Goal: Book appointment/travel/reservation

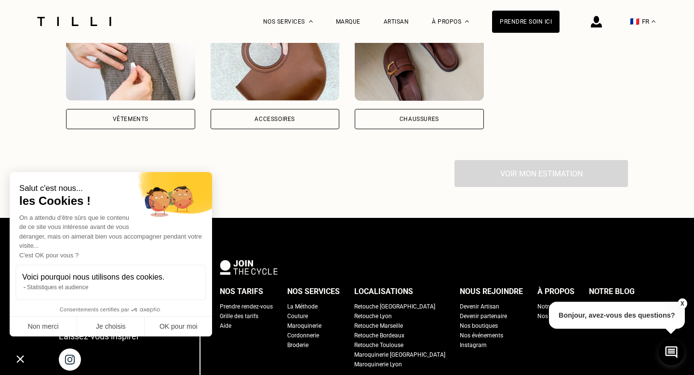
scroll to position [793, 0]
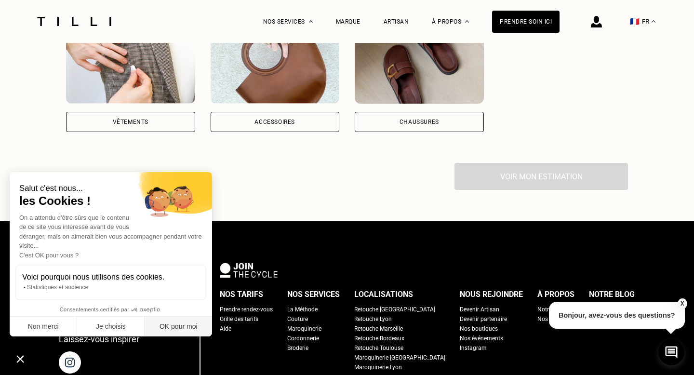
click at [181, 328] on button "OK pour moi" at bounding box center [179, 327] width 68 height 20
checkbox input "true"
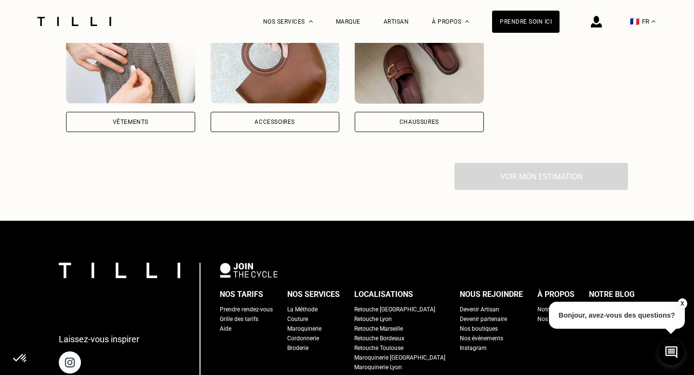
click at [132, 112] on div "Vêtements" at bounding box center [130, 122] width 129 height 20
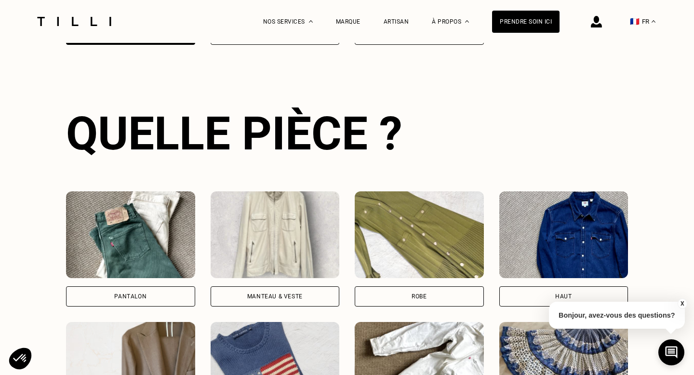
scroll to position [884, 0]
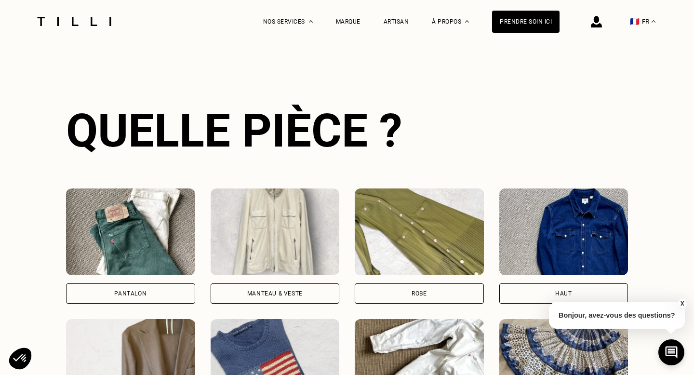
click at [299, 218] on img at bounding box center [275, 232] width 129 height 87
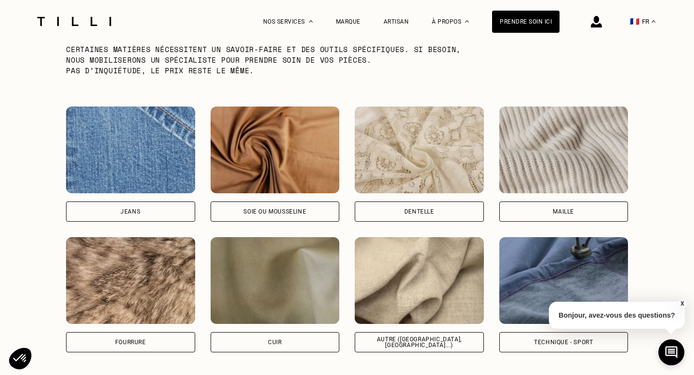
scroll to position [1554, 0]
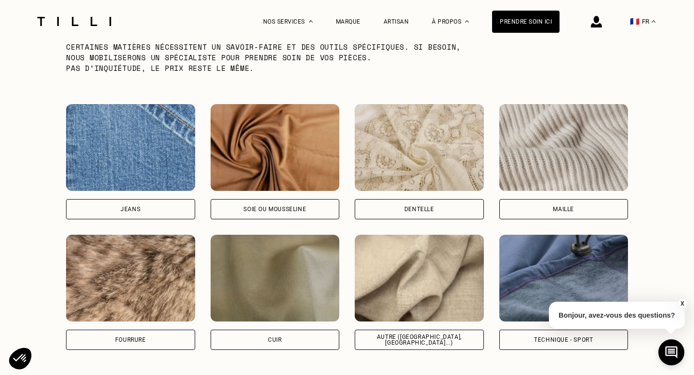
click at [457, 285] on img at bounding box center [419, 278] width 129 height 87
select select "FR"
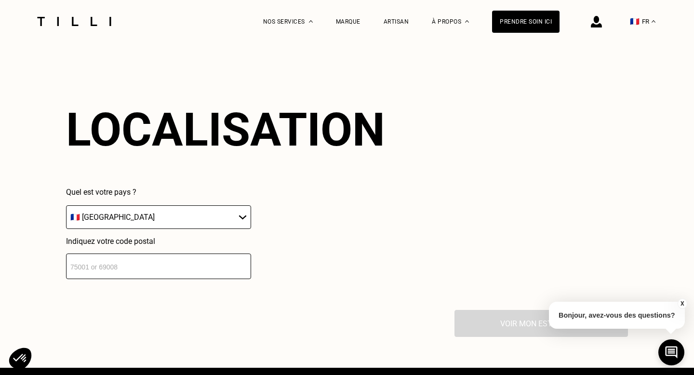
scroll to position [2112, 0]
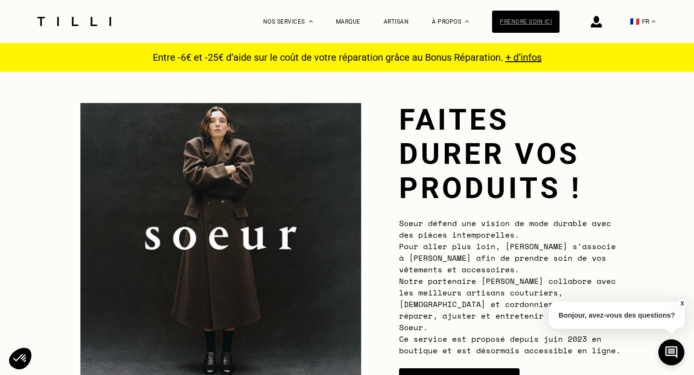
click at [528, 26] on div "Prendre soin ici" at bounding box center [526, 22] width 68 height 22
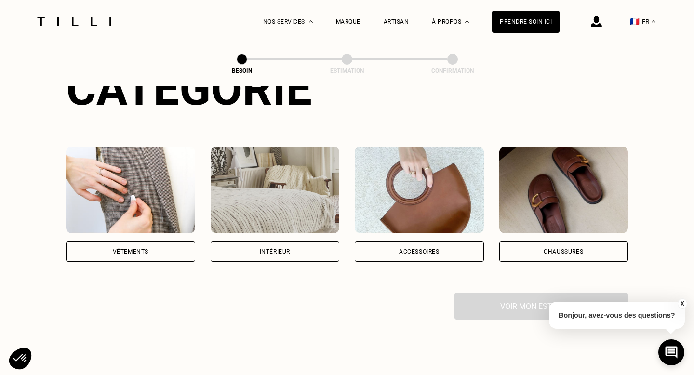
scroll to position [152, 0]
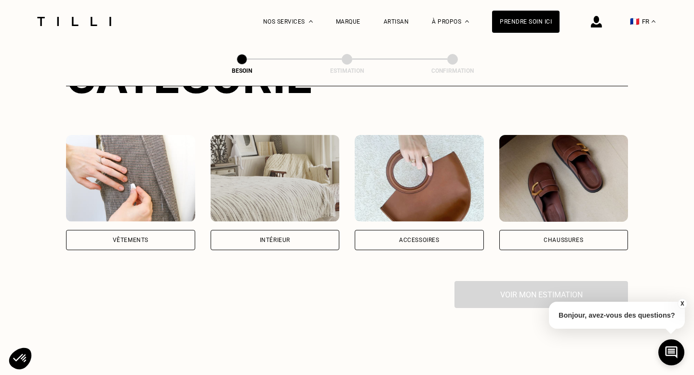
click at [131, 155] on img at bounding box center [130, 178] width 129 height 87
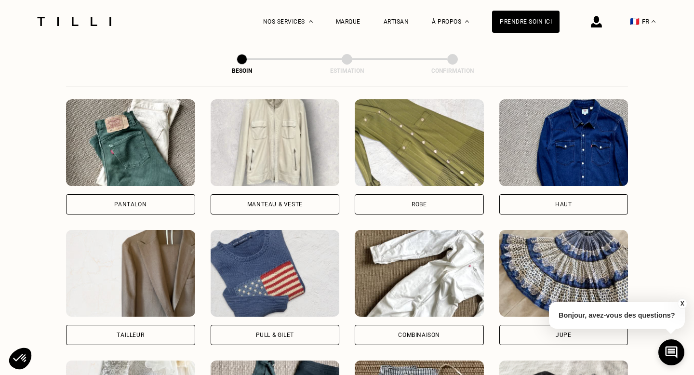
scroll to position [452, 0]
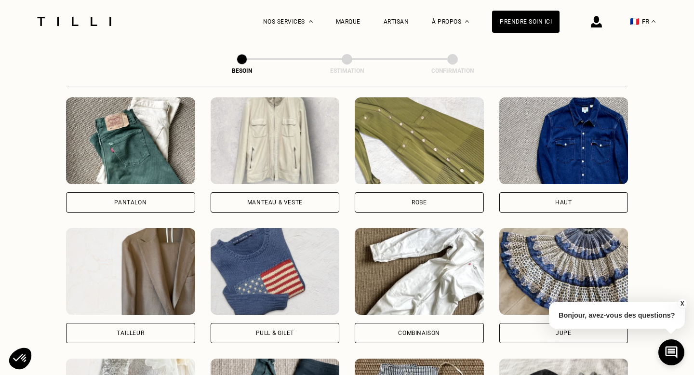
click at [262, 125] on img at bounding box center [275, 140] width 129 height 87
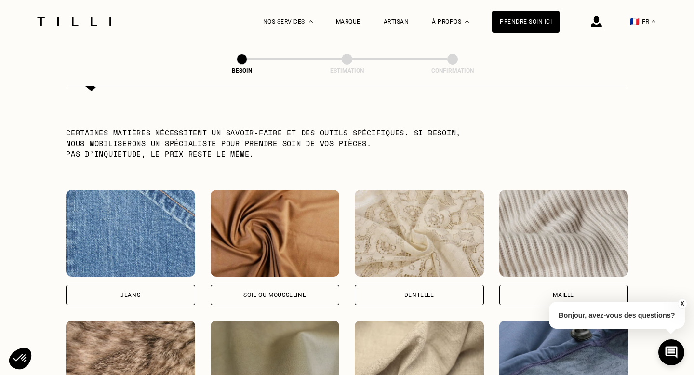
scroll to position [1131, 0]
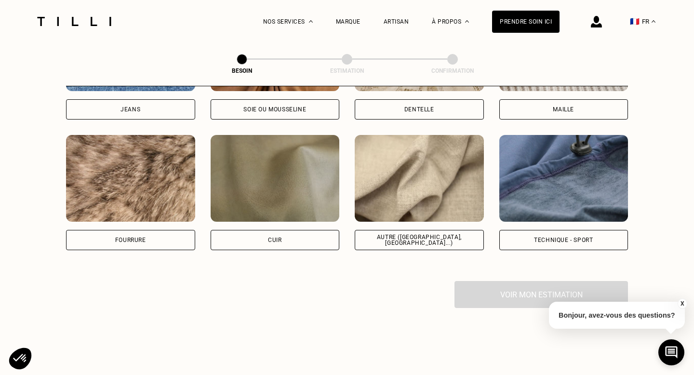
click at [438, 175] on img at bounding box center [419, 178] width 129 height 87
select select "FR"
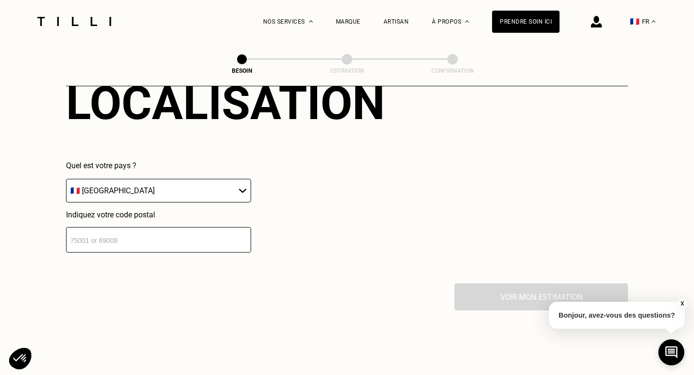
scroll to position [1411, 0]
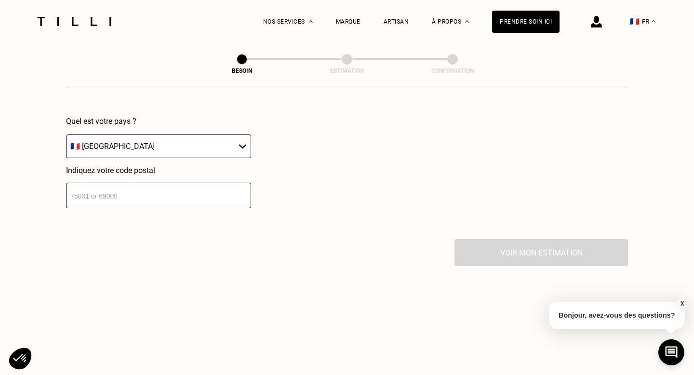
click at [161, 192] on input "number" at bounding box center [158, 196] width 185 height 26
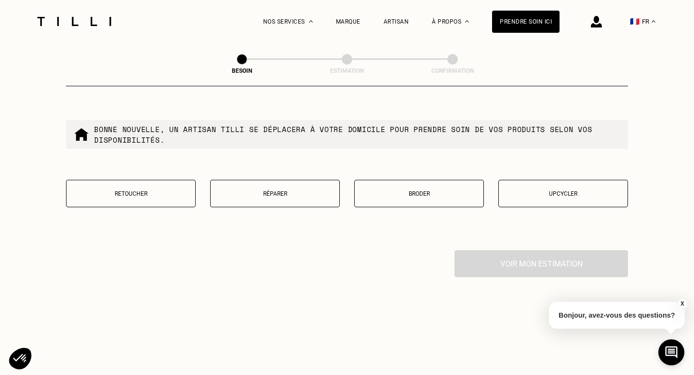
scroll to position [1639, 0]
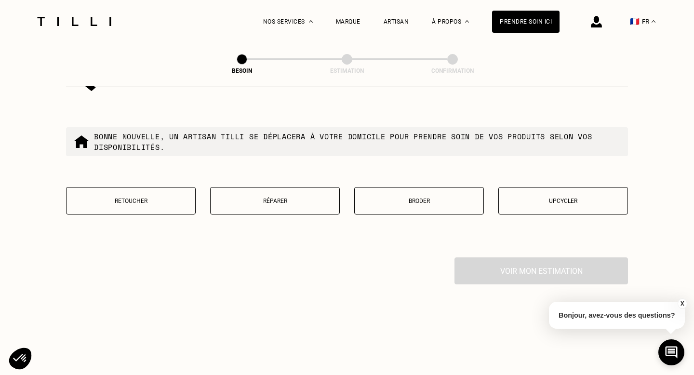
type input "75006"
click at [148, 195] on button "Retoucher" at bounding box center [131, 200] width 130 height 27
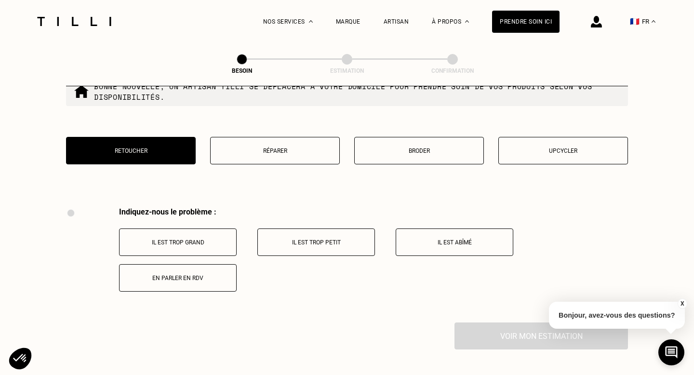
scroll to position [1673, 0]
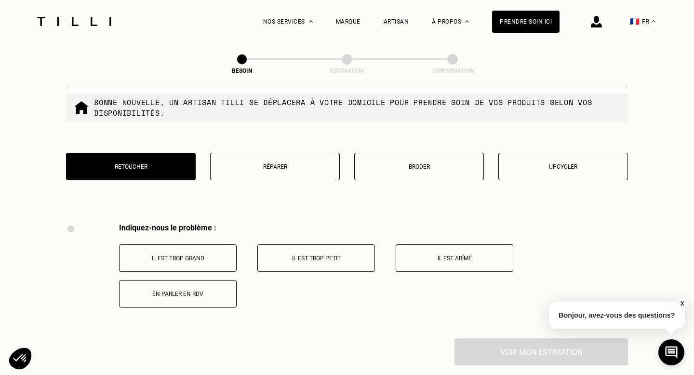
click at [290, 163] on p "Réparer" at bounding box center [275, 166] width 119 height 7
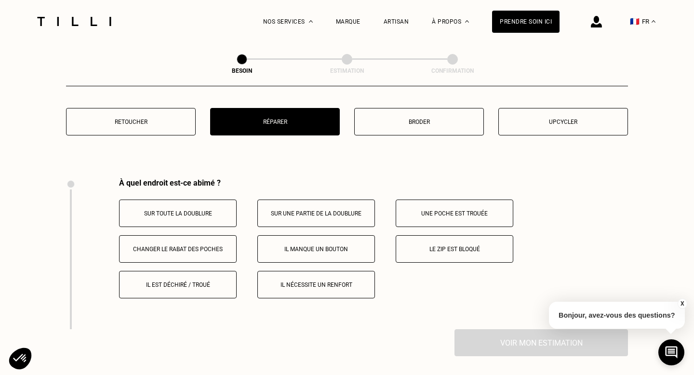
scroll to position [1716, 0]
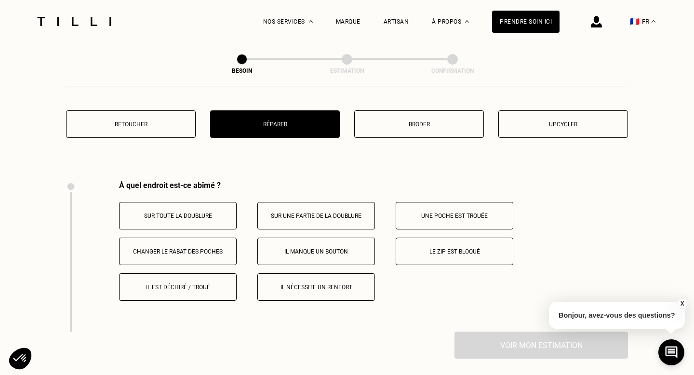
click at [322, 248] on p "Il manque un bouton" at bounding box center [316, 251] width 107 height 7
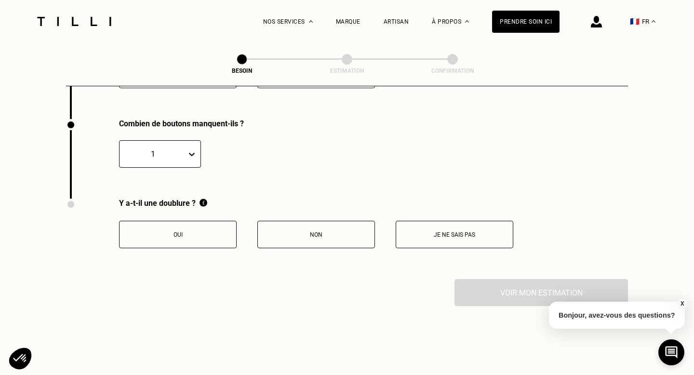
scroll to position [1930, 0]
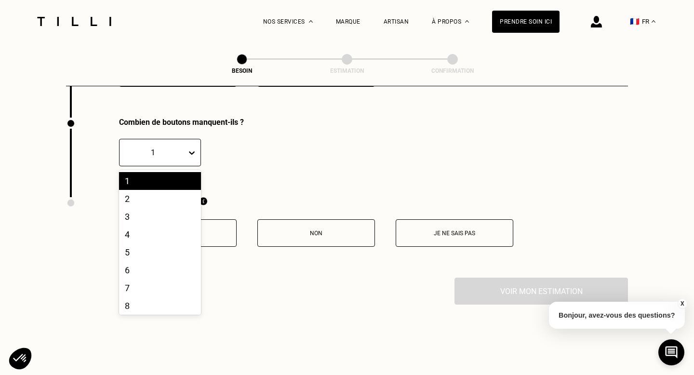
click at [195, 148] on icon at bounding box center [192, 153] width 10 height 10
click at [156, 244] on div "5" at bounding box center [160, 253] width 82 height 18
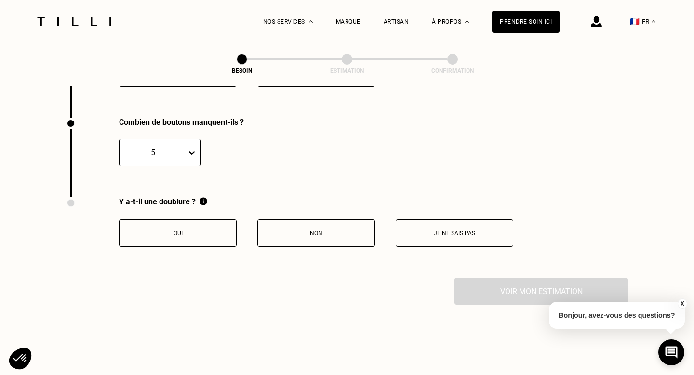
click at [344, 230] on p "Non" at bounding box center [316, 233] width 107 height 7
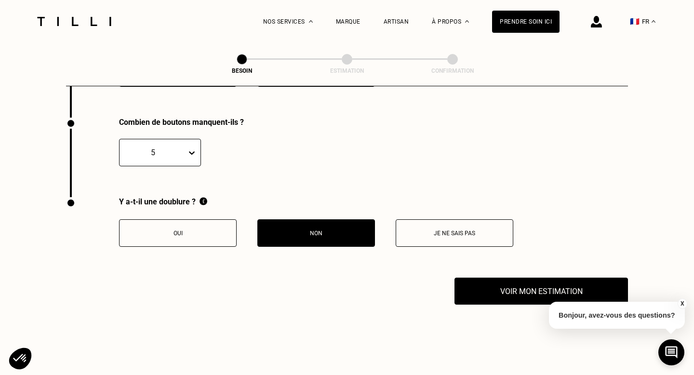
click at [206, 219] on button "Oui" at bounding box center [178, 232] width 118 height 27
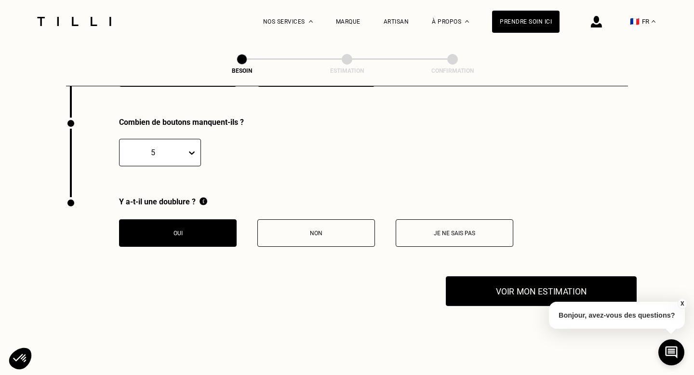
click at [516, 289] on button "Voir mon estimation" at bounding box center [541, 291] width 191 height 30
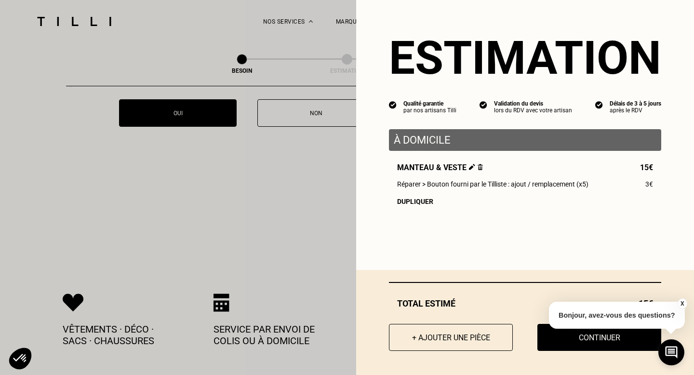
scroll to position [2092, 0]
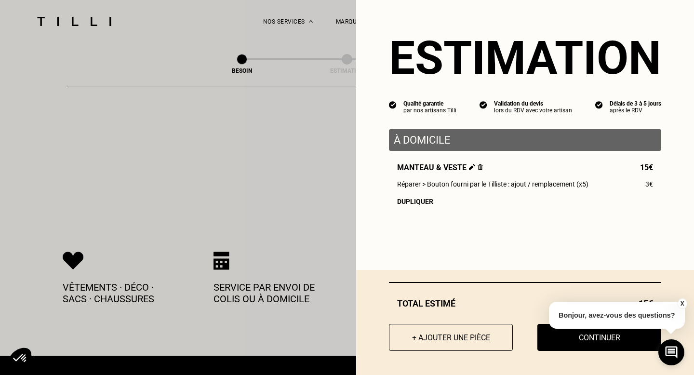
click at [681, 305] on button "X" at bounding box center [683, 304] width 10 height 11
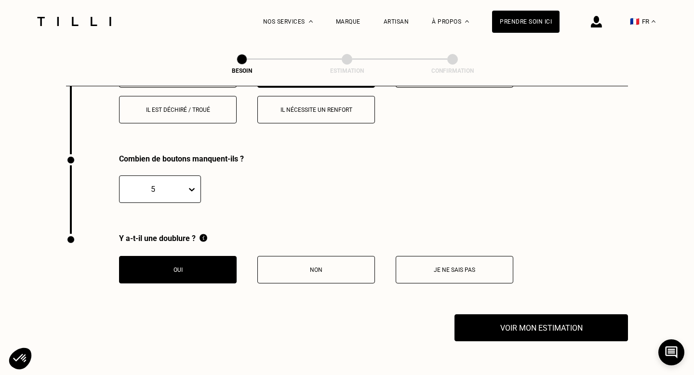
scroll to position [1897, 0]
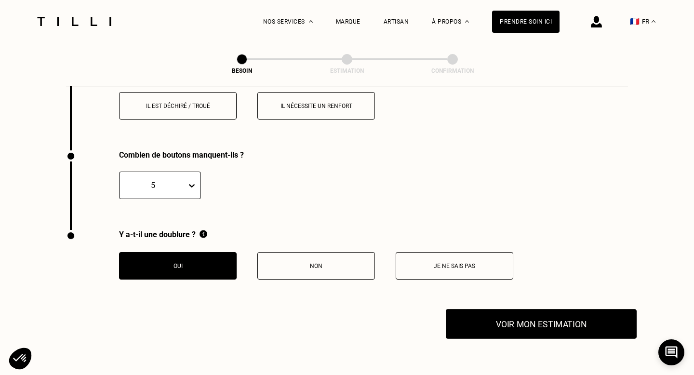
click at [564, 318] on button "Voir mon estimation" at bounding box center [541, 324] width 191 height 30
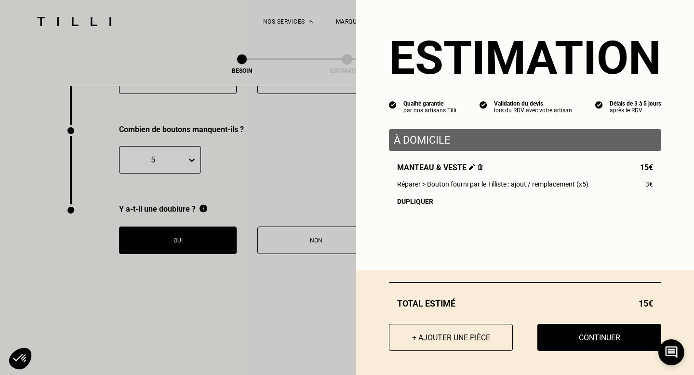
scroll to position [1923, 0]
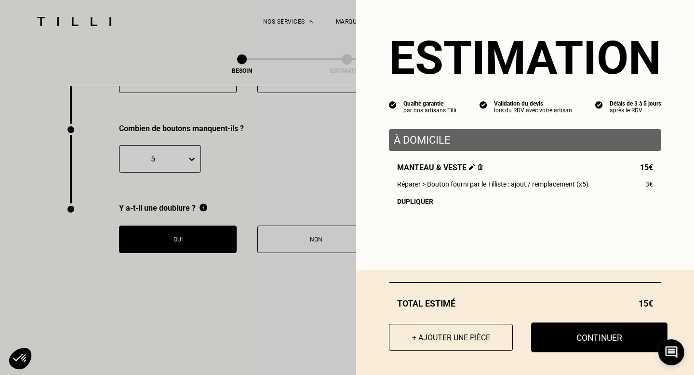
click at [572, 333] on button "Continuer" at bounding box center [599, 338] width 136 height 30
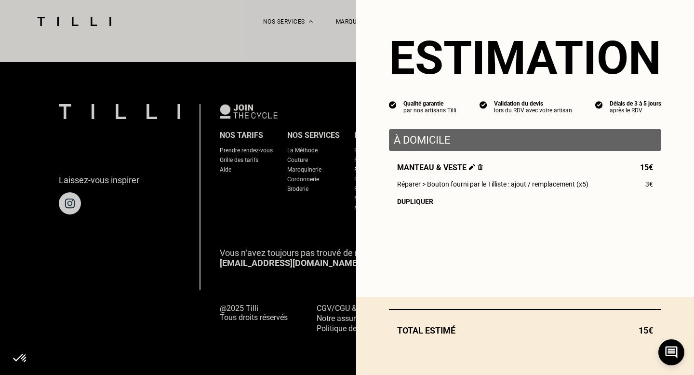
scroll to position [599, 0]
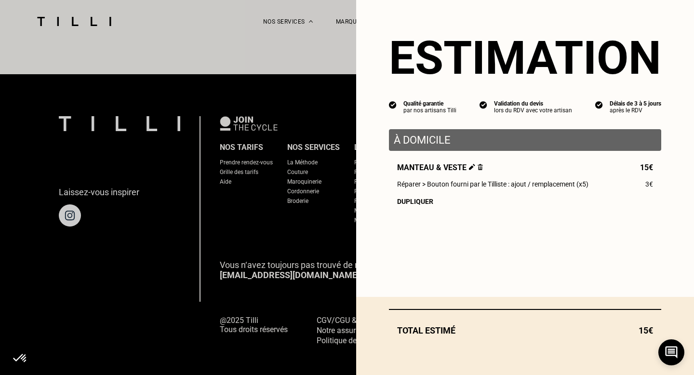
select select "FR"
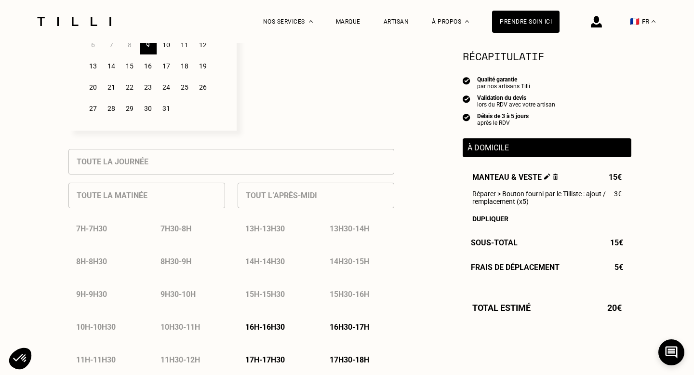
scroll to position [423, 0]
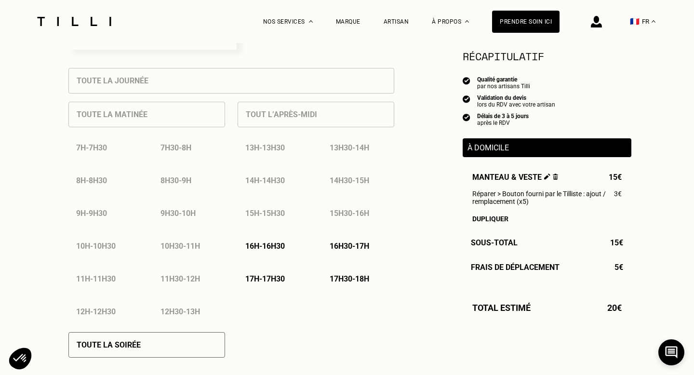
click at [358, 212] on div "15h30 - 16h" at bounding box center [358, 213] width 72 height 25
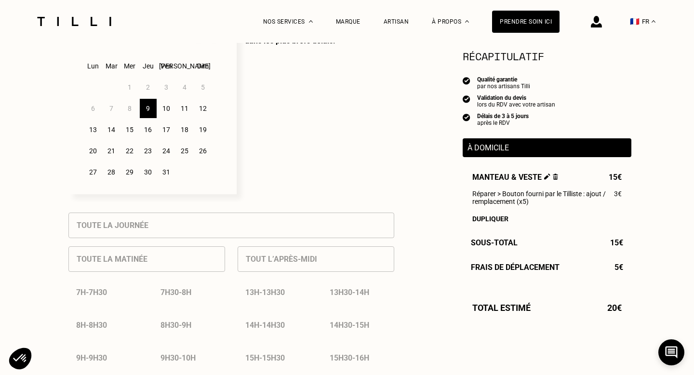
scroll to position [278, 0]
click at [170, 108] on div "10" at bounding box center [166, 109] width 17 height 19
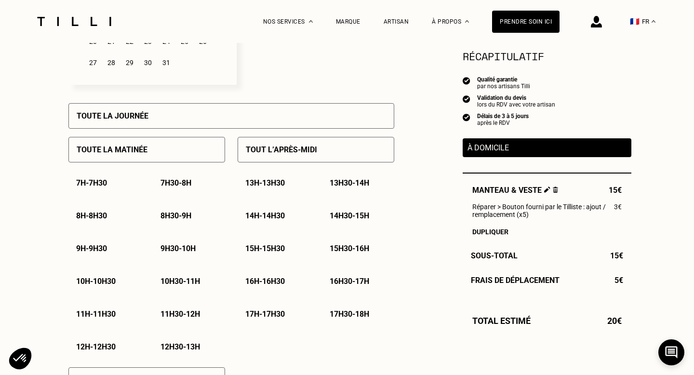
scroll to position [400, 0]
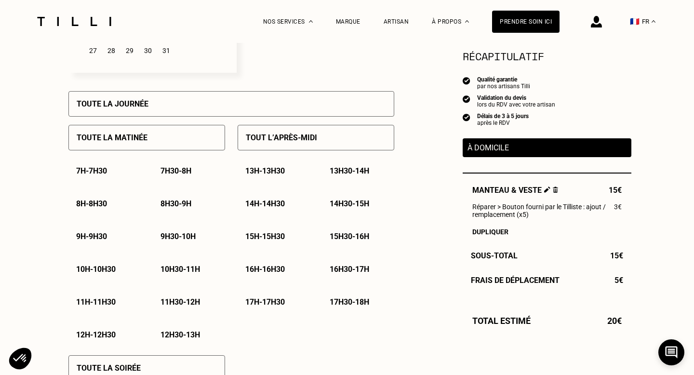
click at [94, 304] on p "11h - 11h30" at bounding box center [96, 302] width 40 height 9
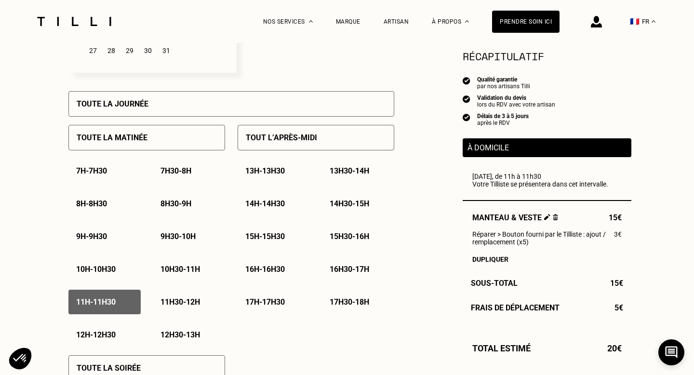
click at [179, 305] on p "11h30 - 12h" at bounding box center [181, 302] width 40 height 9
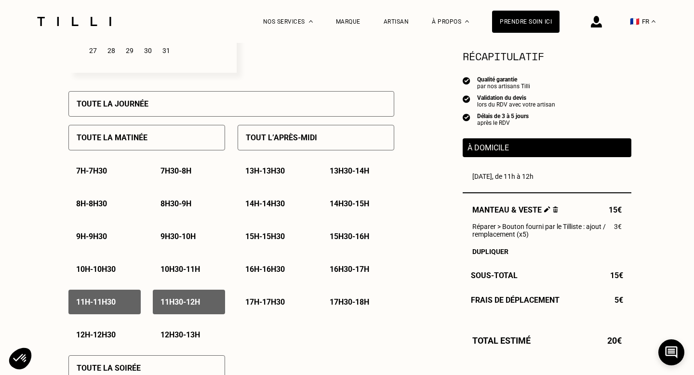
click at [107, 337] on p "12h - 12h30" at bounding box center [96, 334] width 40 height 9
click at [98, 307] on p "11h - 11h30" at bounding box center [96, 302] width 40 height 9
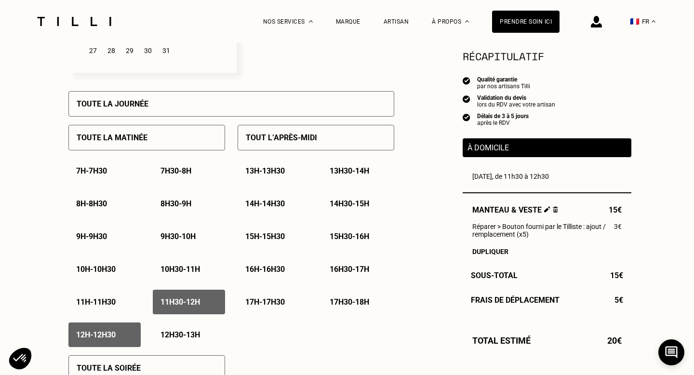
click at [168, 333] on p "12h30 - 13h" at bounding box center [181, 334] width 40 height 9
click at [351, 204] on p "14h30 - 15h" at bounding box center [350, 203] width 40 height 9
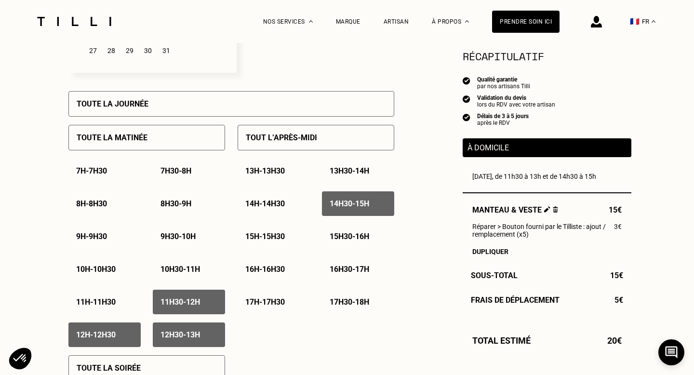
click at [279, 237] on p "15h - 15h30" at bounding box center [265, 236] width 40 height 9
click at [340, 236] on p "15h30 - 16h" at bounding box center [350, 236] width 40 height 9
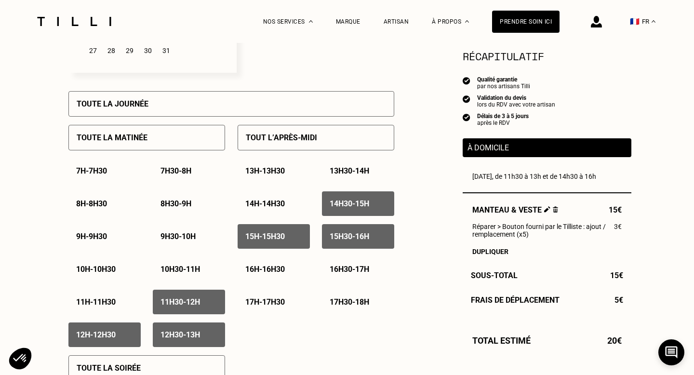
click at [262, 273] on p "16h - 16h30" at bounding box center [265, 269] width 40 height 9
click at [336, 271] on p "16h30 - 17h" at bounding box center [350, 269] width 40 height 9
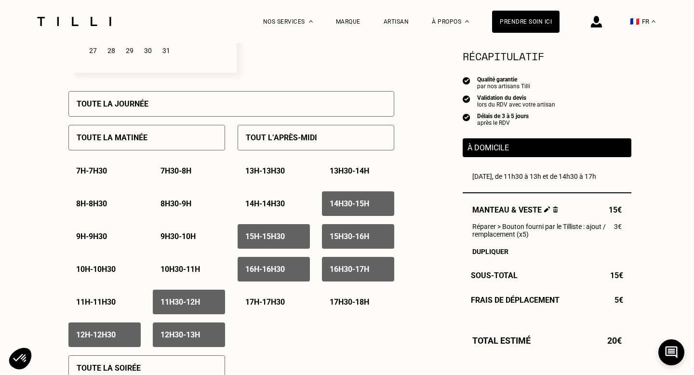
click at [281, 303] on p "17h - 17h30" at bounding box center [265, 302] width 40 height 9
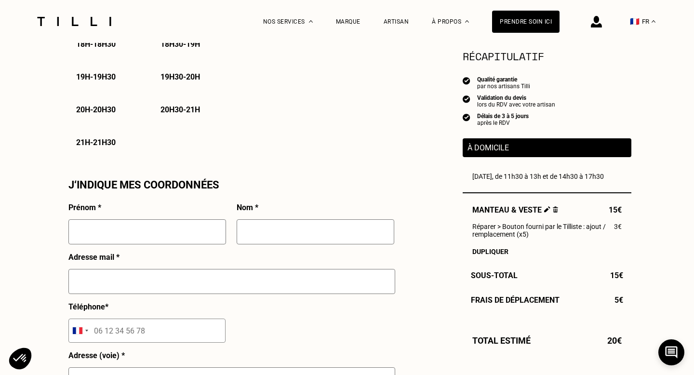
scroll to position [772, 0]
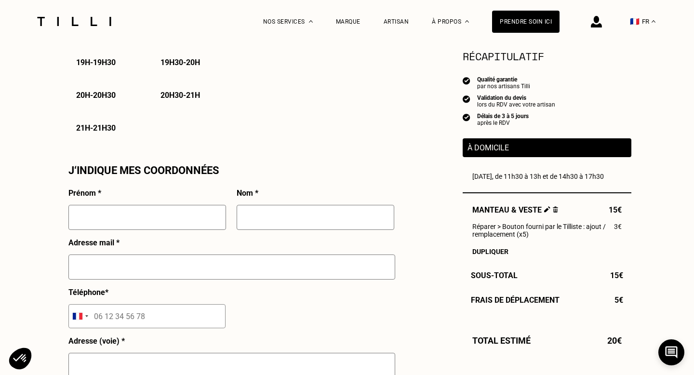
click at [166, 216] on input "text" at bounding box center [147, 217] width 158 height 25
type input "Zoé"
type input "Niang"
type input "zoe.niang@hotmail.fr"
type input "06 64 40 99 95"
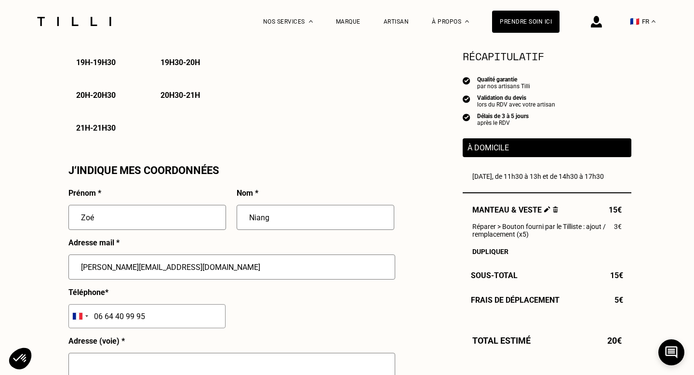
type input "5 Rue Visconti, Galerie Mingei"
type input "Galerie Mingei"
type input "Paris"
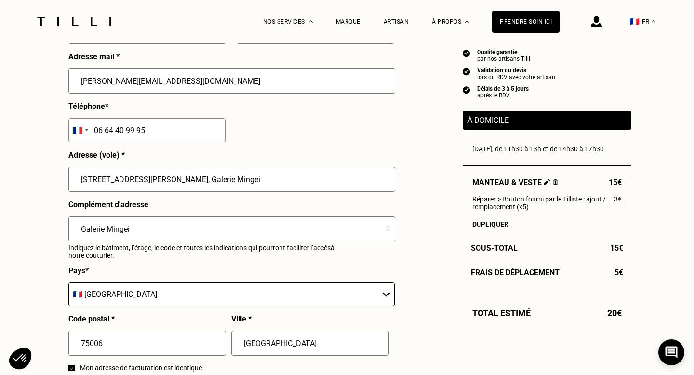
scroll to position [975, 0]
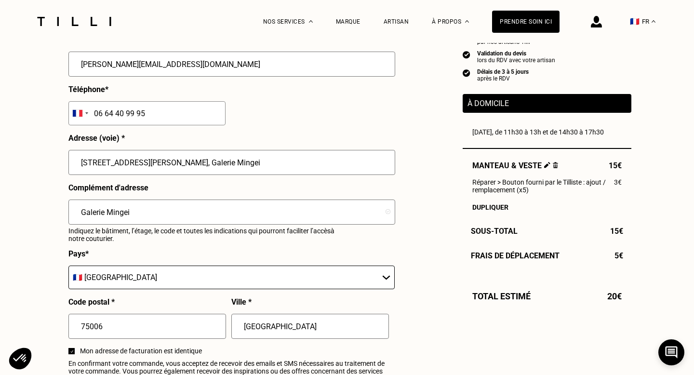
drag, startPoint x: 188, startPoint y: 169, endPoint x: 147, endPoint y: 161, distance: 41.8
click at [147, 161] on input "5 Rue Visconti, Galerie Mingei" at bounding box center [231, 162] width 327 height 25
type input "5 Rue Visconti"
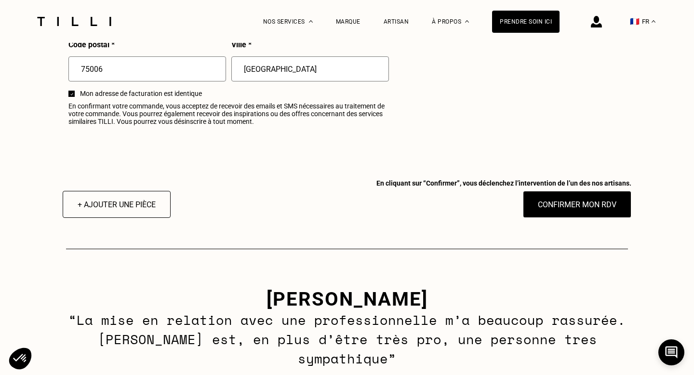
scroll to position [1272, 0]
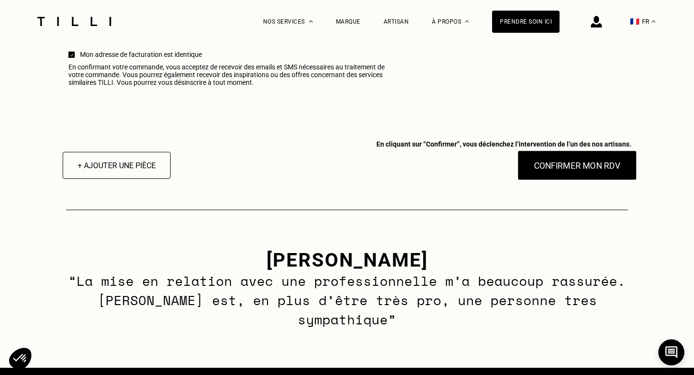
click at [566, 167] on button "Confirmer mon RDV" at bounding box center [578, 165] width 120 height 30
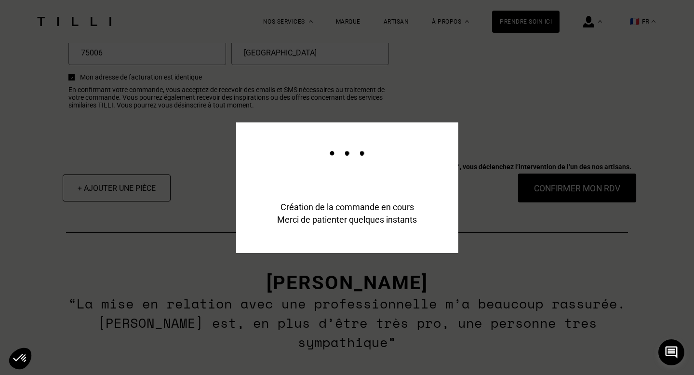
scroll to position [1295, 0]
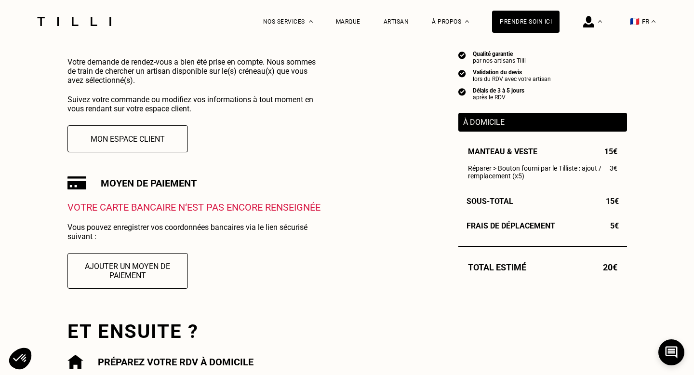
scroll to position [172, 0]
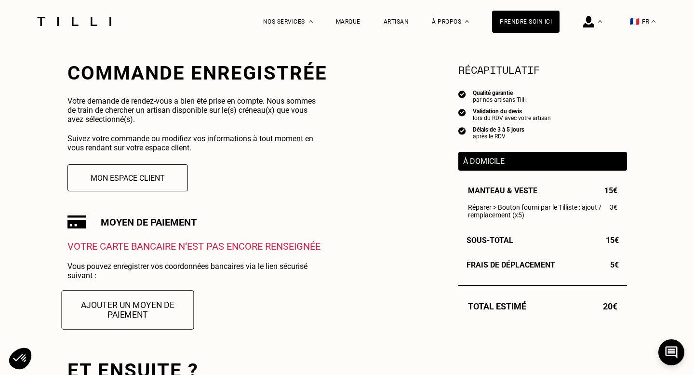
click at [172, 313] on button "Ajouter un moyen de paiement" at bounding box center [127, 309] width 133 height 39
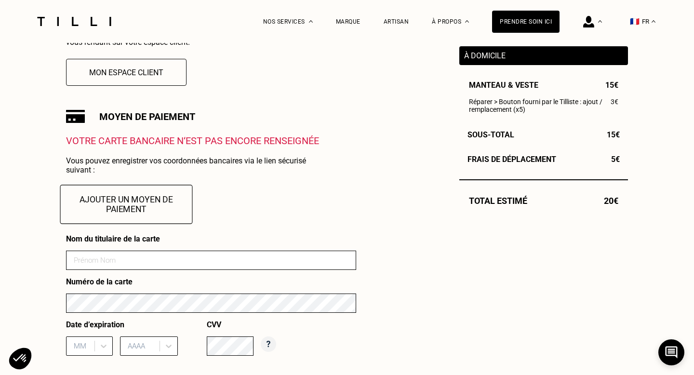
scroll to position [277, 0]
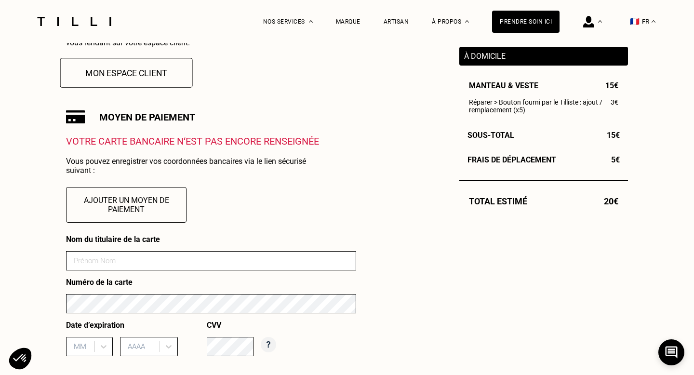
click at [136, 66] on button "Mon espace client" at bounding box center [126, 73] width 133 height 30
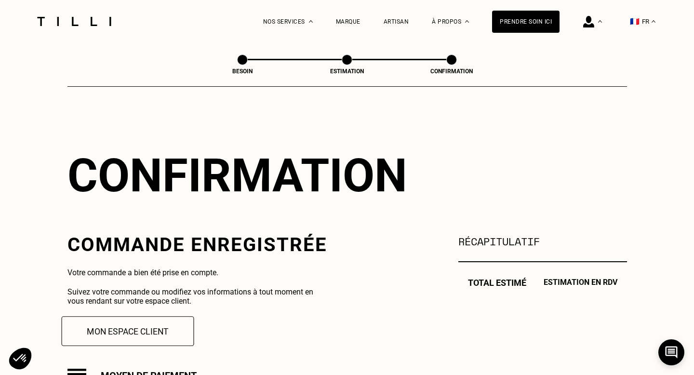
click at [150, 335] on button "Mon espace client" at bounding box center [127, 331] width 133 height 30
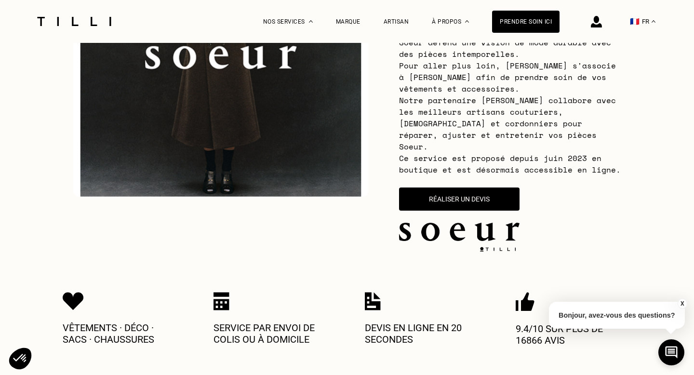
scroll to position [234, 0]
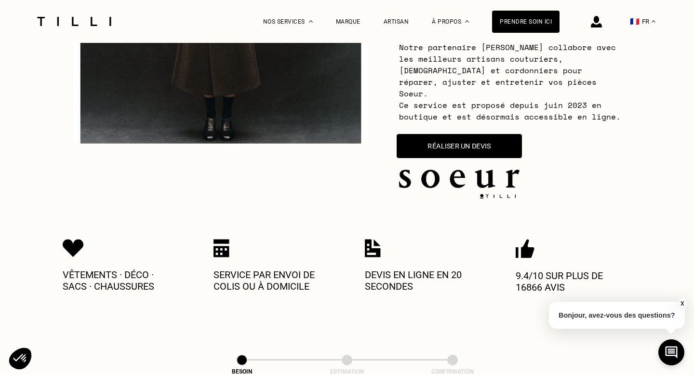
click at [483, 140] on button "Réaliser un devis" at bounding box center [459, 146] width 125 height 24
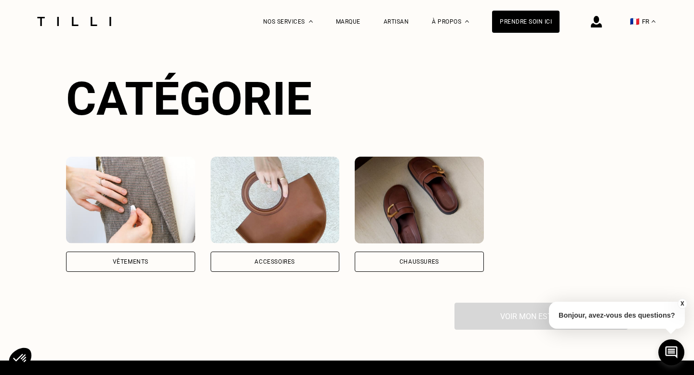
scroll to position [594, 0]
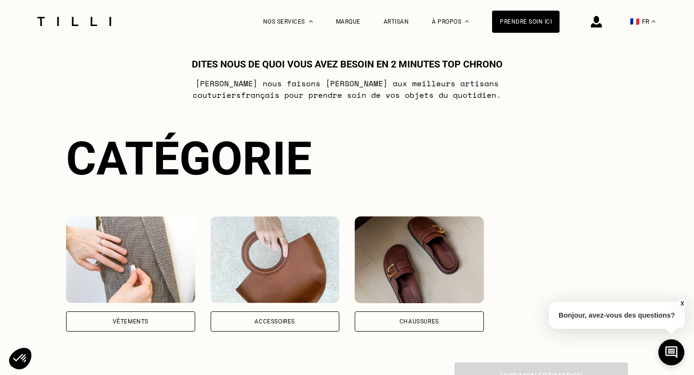
click at [143, 236] on img at bounding box center [130, 260] width 129 height 87
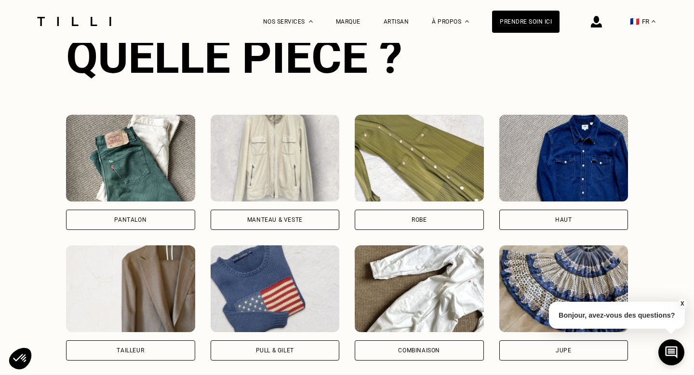
scroll to position [1061, 0]
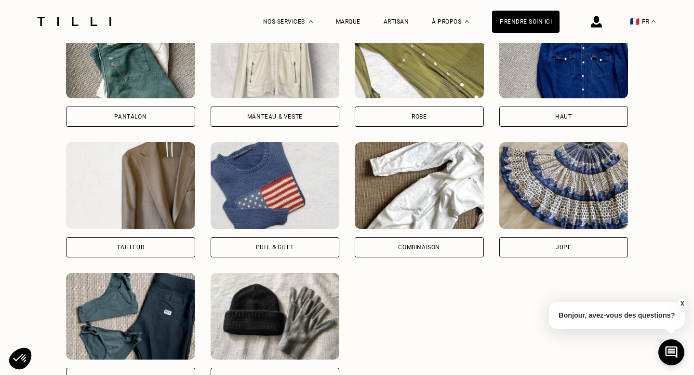
click at [262, 76] on img at bounding box center [275, 55] width 129 height 87
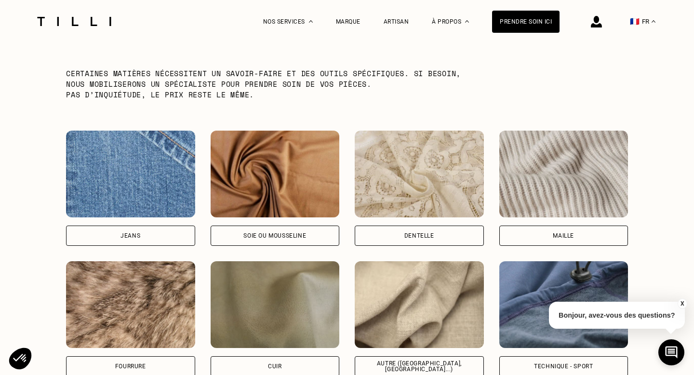
scroll to position [1682, 0]
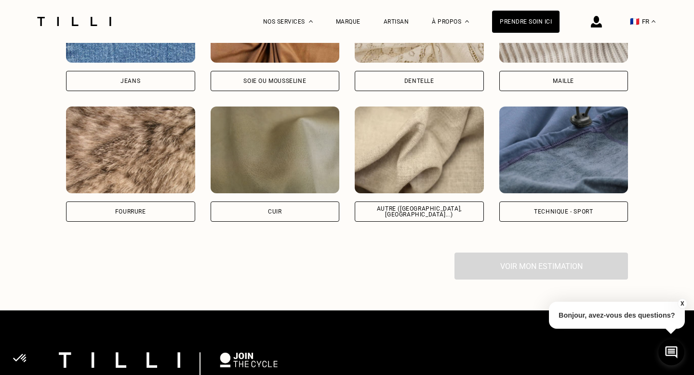
click at [447, 121] on img at bounding box center [419, 150] width 129 height 87
select select "FR"
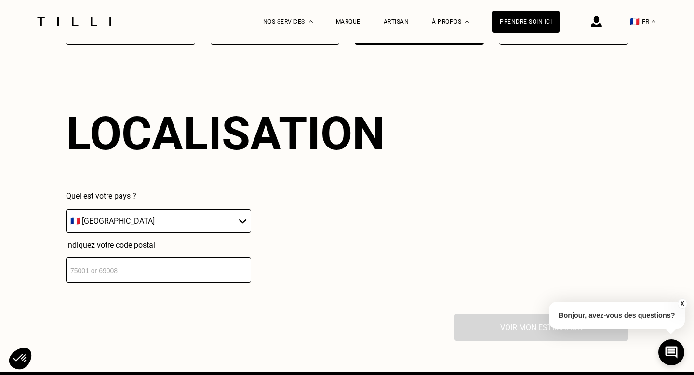
scroll to position [1863, 0]
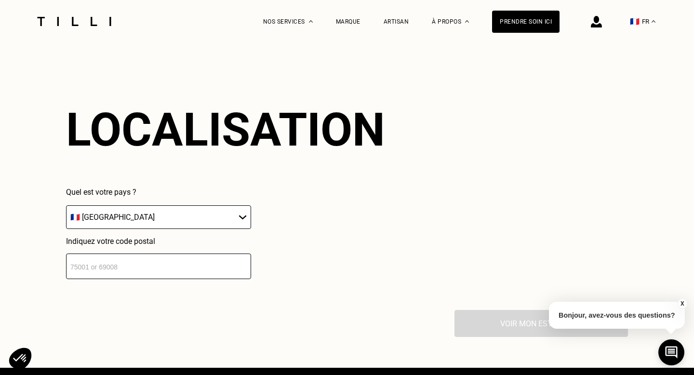
click at [224, 254] on input "number" at bounding box center [158, 267] width 185 height 26
type input "75006"
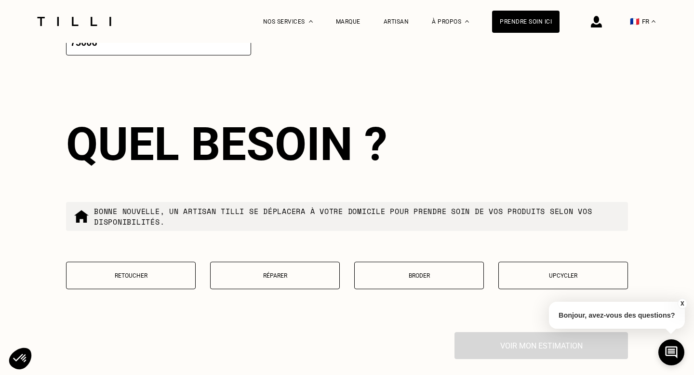
scroll to position [2101, 0]
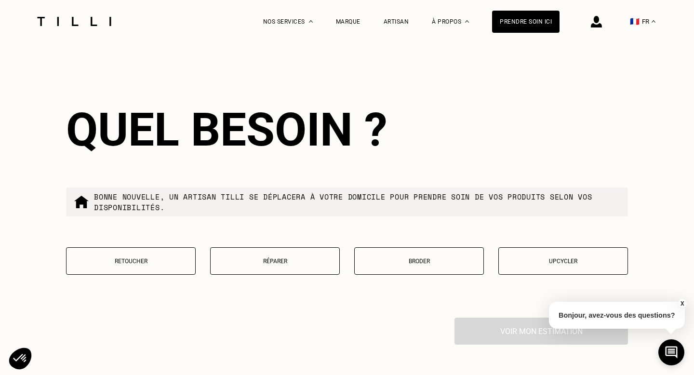
click at [294, 258] on p "Réparer" at bounding box center [275, 261] width 119 height 7
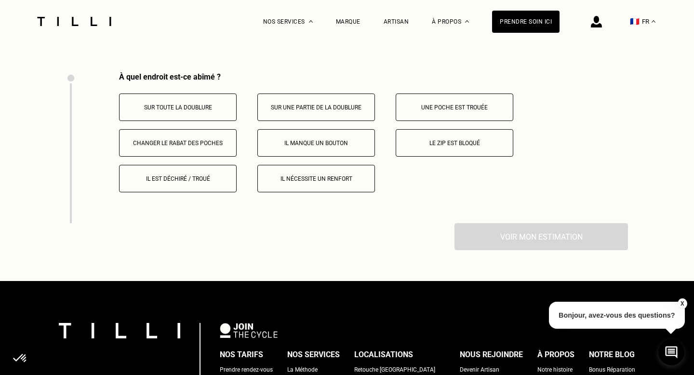
scroll to position [2348, 0]
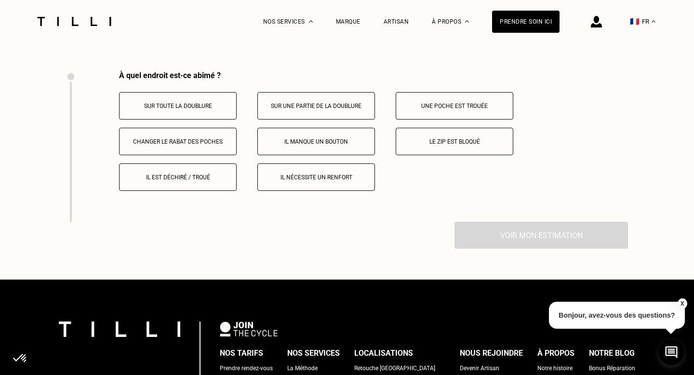
click at [324, 135] on button "Il manque un bouton" at bounding box center [317, 141] width 118 height 27
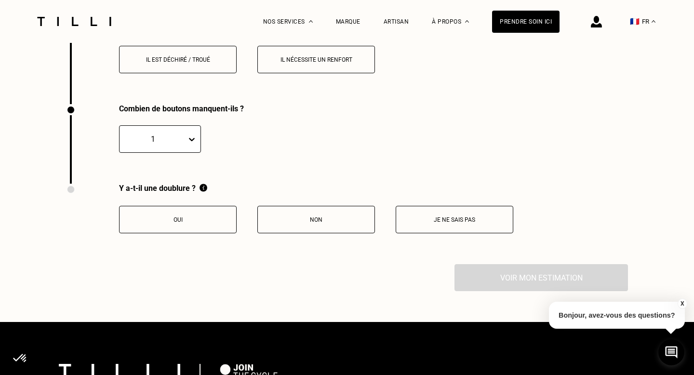
scroll to position [2461, 0]
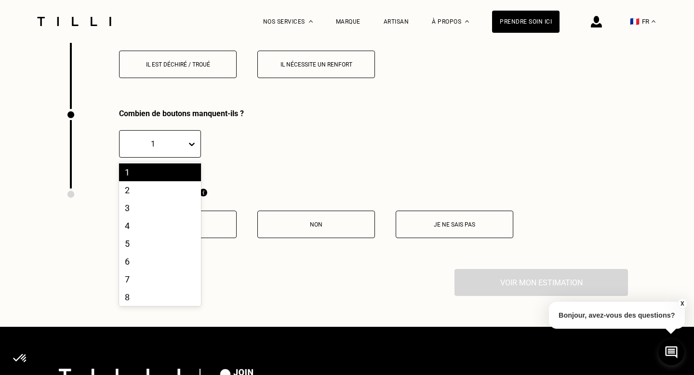
click at [192, 139] on icon at bounding box center [192, 144] width 10 height 10
click at [150, 235] on div "5" at bounding box center [160, 244] width 82 height 18
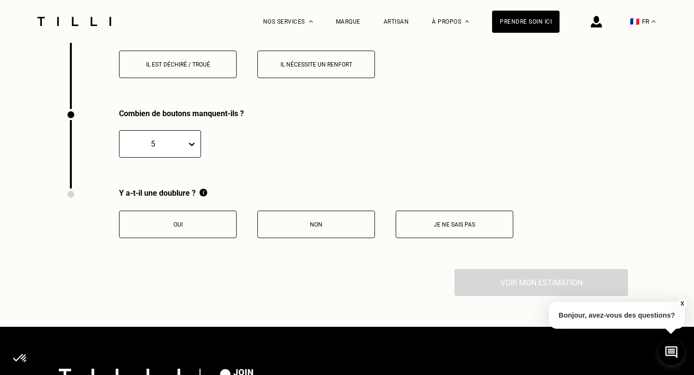
click at [267, 158] on div "Combien de boutons manquent-ils ? option 5, selected. 5" at bounding box center [280, 149] width 428 height 80
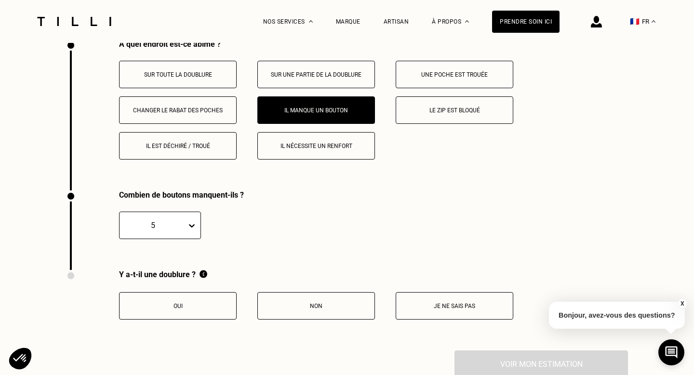
scroll to position [2372, 0]
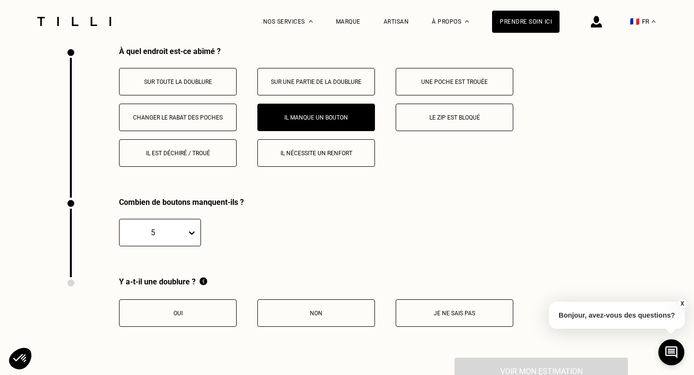
click at [202, 310] on p "Oui" at bounding box center [177, 313] width 107 height 7
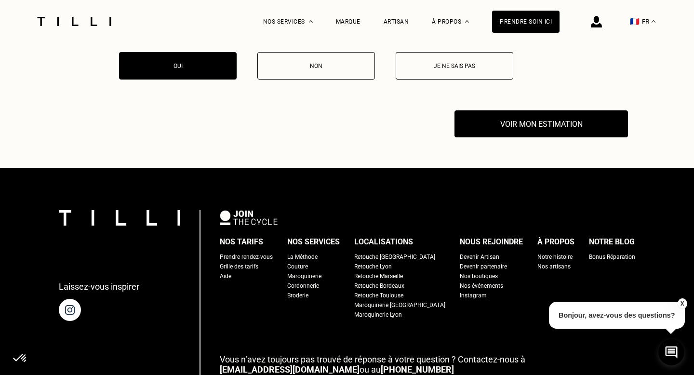
scroll to position [2530, 0]
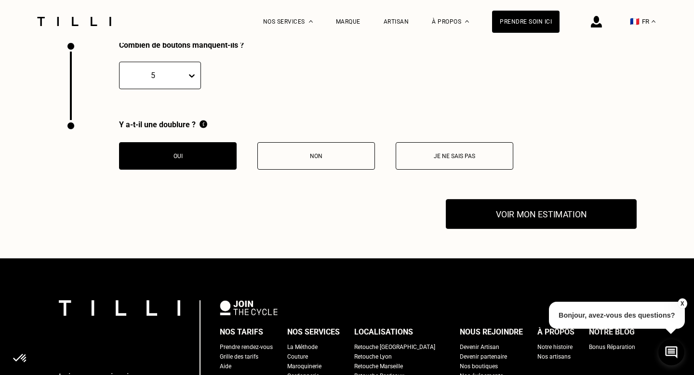
click at [533, 212] on button "Voir mon estimation" at bounding box center [541, 215] width 191 height 30
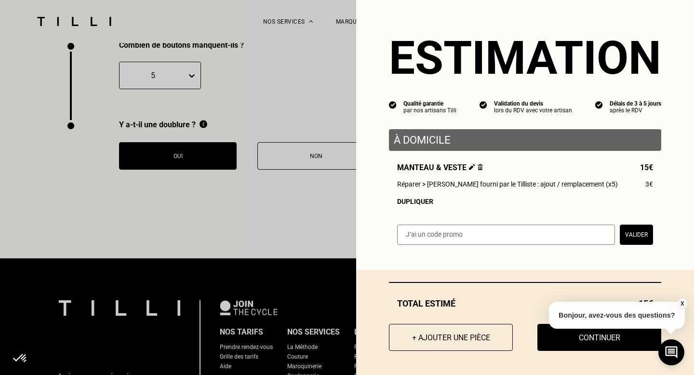
click at [504, 234] on input "text" at bounding box center [506, 235] width 218 height 20
paste input "SOEURREPARE100"
type input "SOEURREPARE100"
click at [635, 232] on button "Valider" at bounding box center [636, 235] width 33 height 20
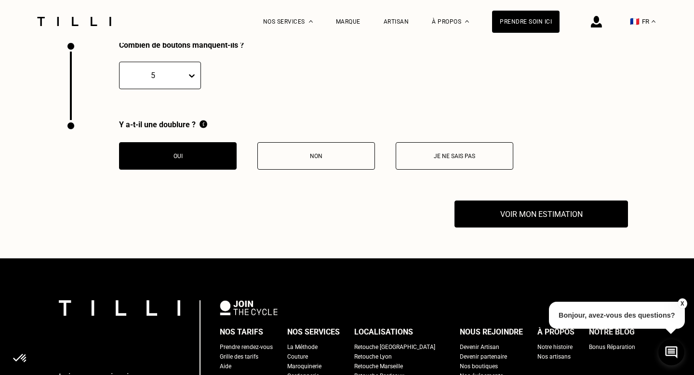
click at [684, 301] on button "X" at bounding box center [683, 304] width 10 height 11
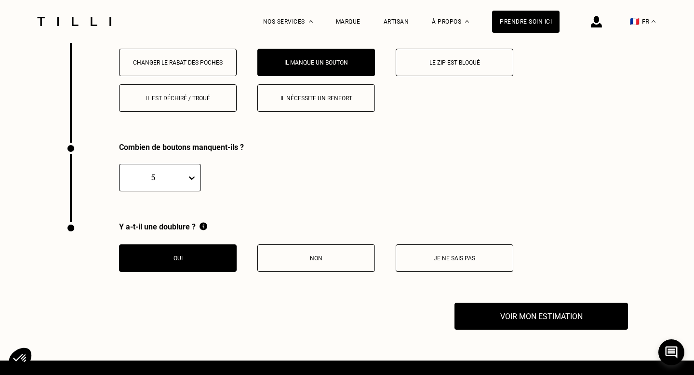
scroll to position [2432, 0]
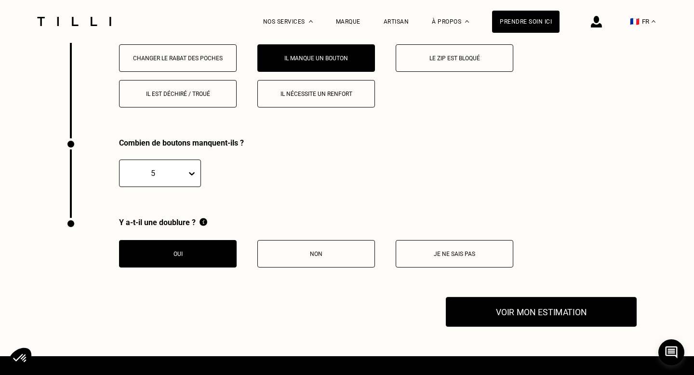
click at [604, 304] on button "Voir mon estimation" at bounding box center [541, 313] width 191 height 30
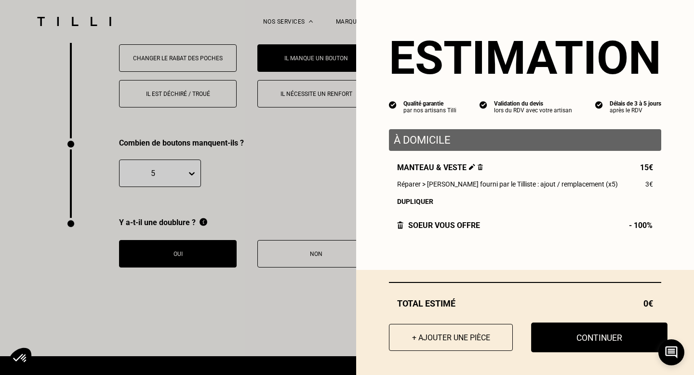
click at [568, 349] on button "Continuer" at bounding box center [599, 338] width 136 height 30
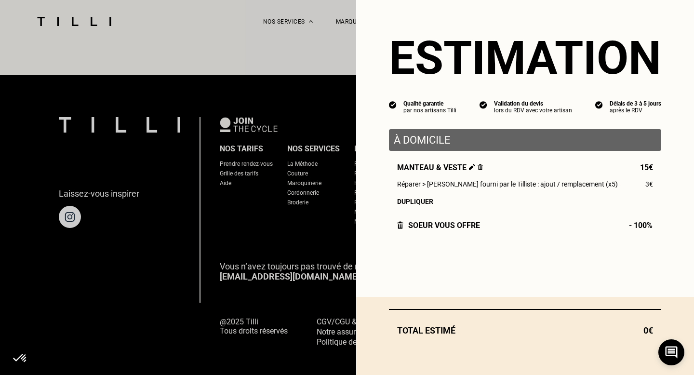
select select "FR"
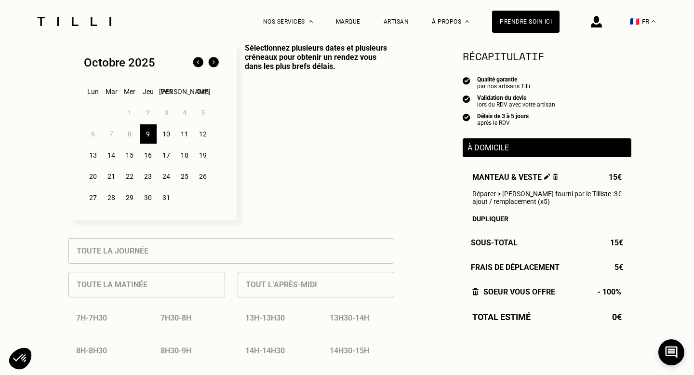
scroll to position [255, 0]
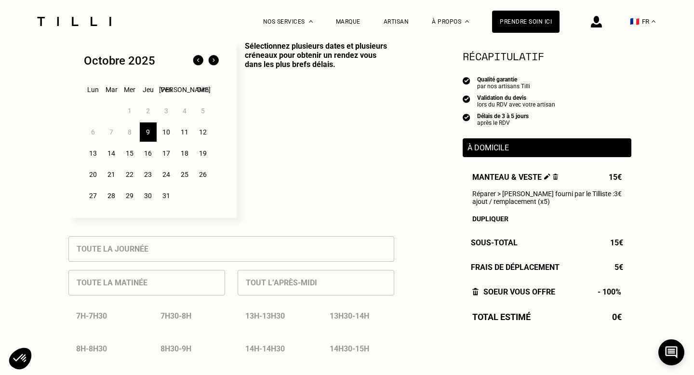
click at [167, 132] on div "10" at bounding box center [166, 132] width 17 height 19
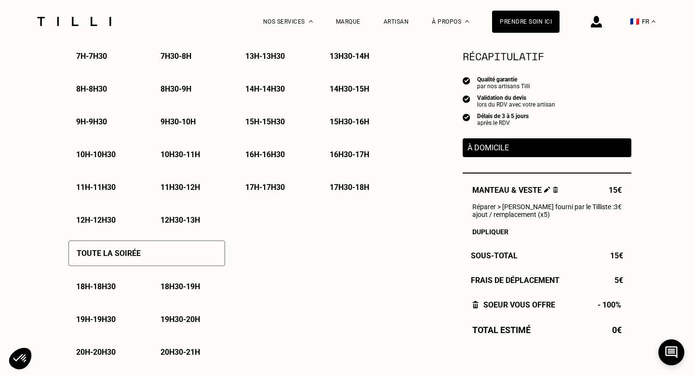
scroll to position [517, 0]
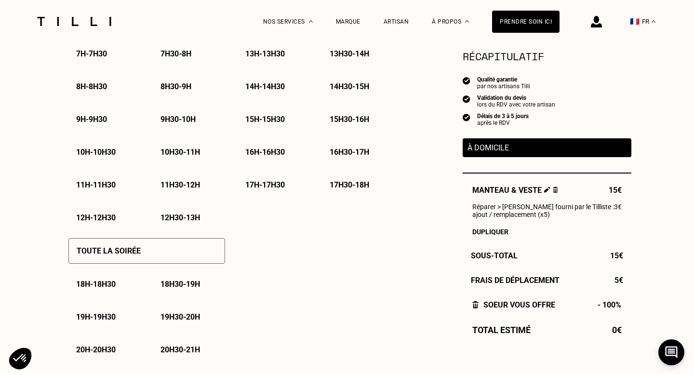
click at [109, 188] on p "11h - 11h30" at bounding box center [96, 184] width 40 height 9
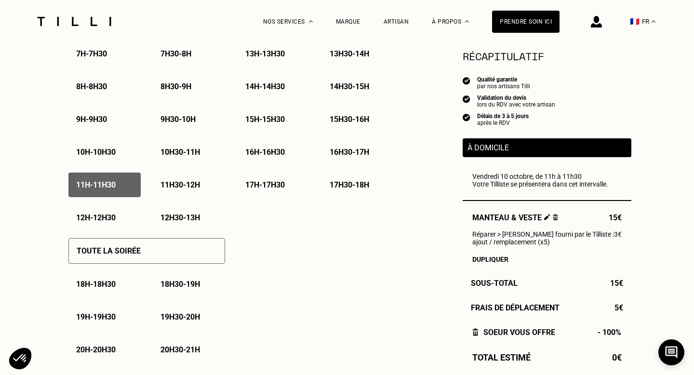
click at [176, 184] on p "11h30 - 12h" at bounding box center [181, 184] width 40 height 9
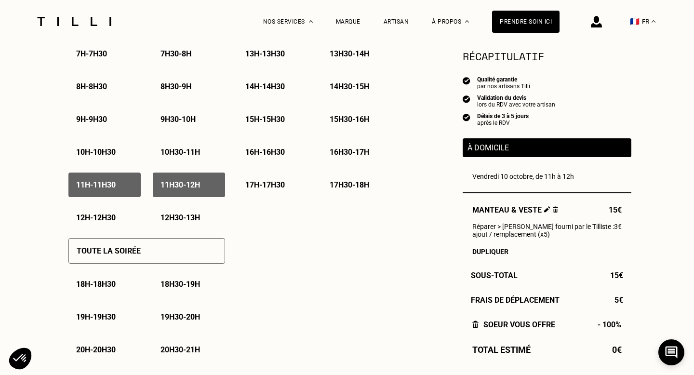
click at [103, 218] on p "12h - 12h30" at bounding box center [96, 217] width 40 height 9
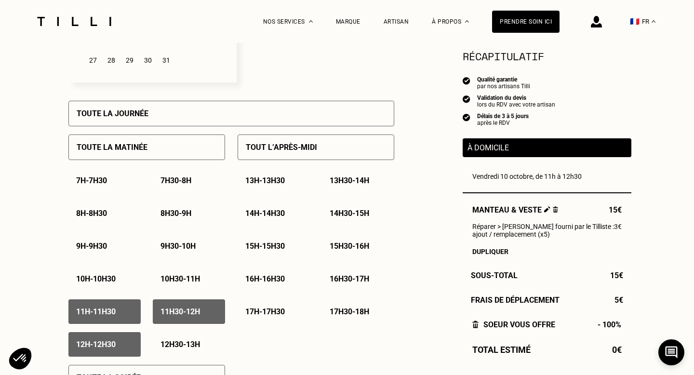
scroll to position [440, 0]
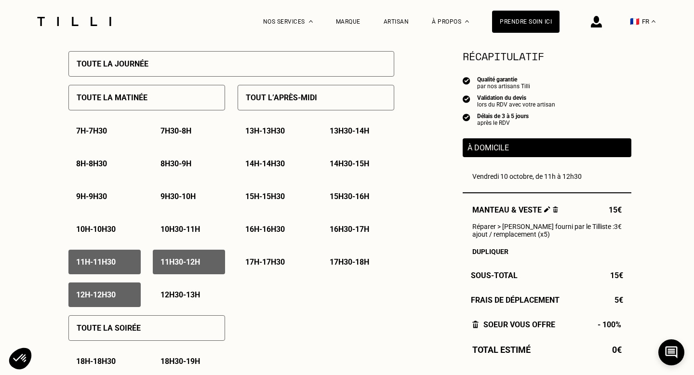
click at [344, 167] on p "14h30 - 15h" at bounding box center [350, 163] width 40 height 9
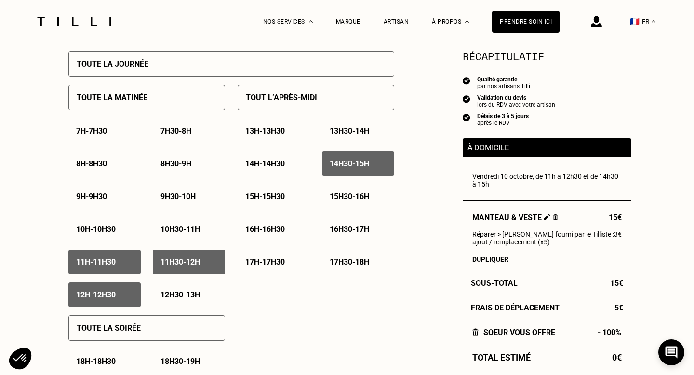
click at [281, 193] on p "15h - 15h30" at bounding box center [265, 196] width 40 height 9
click at [345, 191] on div "15h30 - 16h" at bounding box center [358, 196] width 72 height 25
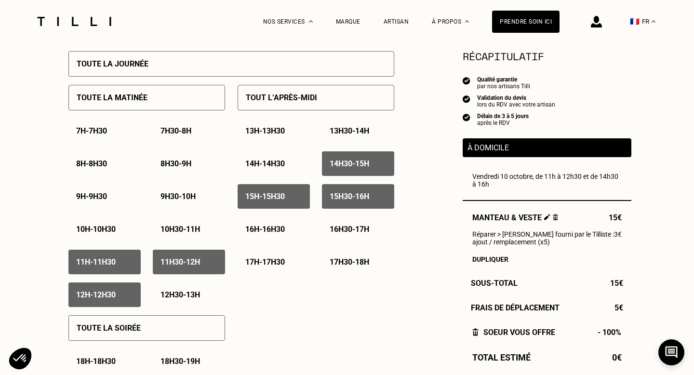
click at [277, 224] on div "16h - 16h30" at bounding box center [274, 229] width 72 height 25
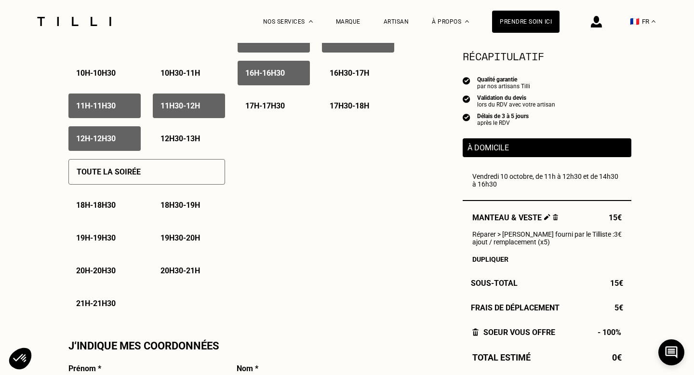
scroll to position [598, 0]
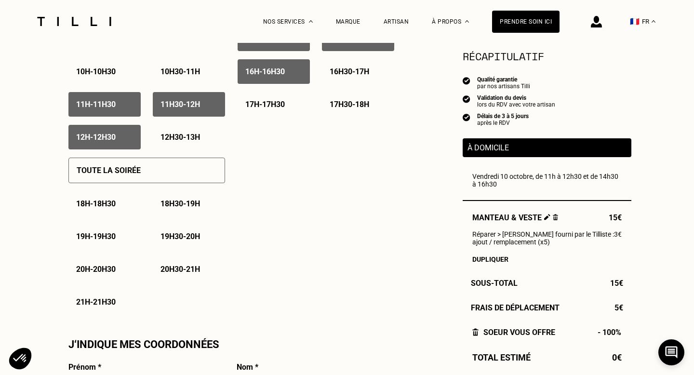
click at [365, 75] on p "16h30 - 17h" at bounding box center [350, 71] width 40 height 9
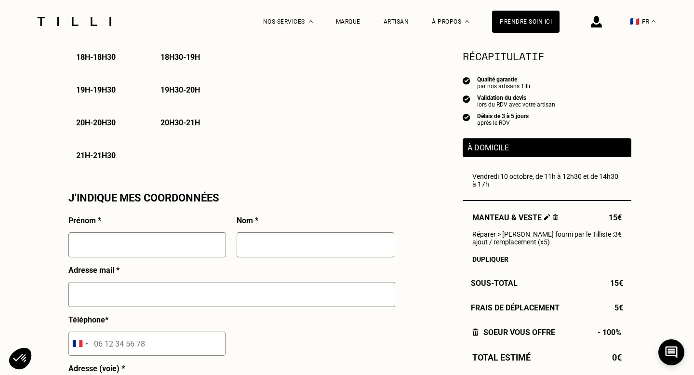
scroll to position [765, 0]
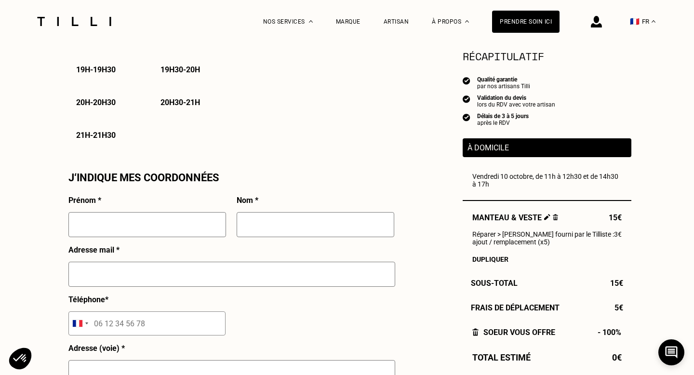
click at [167, 223] on input "text" at bounding box center [147, 224] width 158 height 25
type input "Zoé"
type input "Niang"
type input "zoe.niang@hotmail.fr"
type input "06 64 40 99 95"
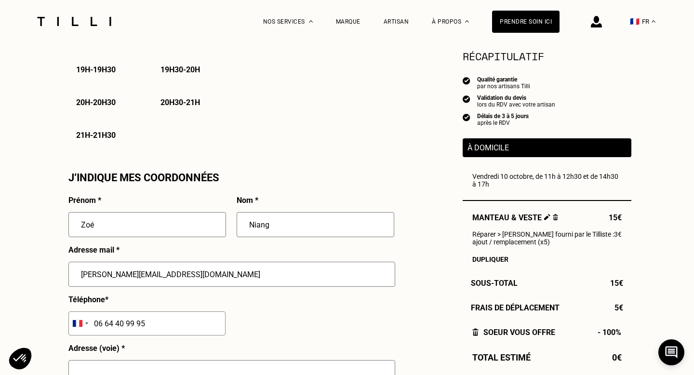
type input "5 Rue Visconti, Galerie Mingei"
type input "Galerie Mingei"
type input "Paris"
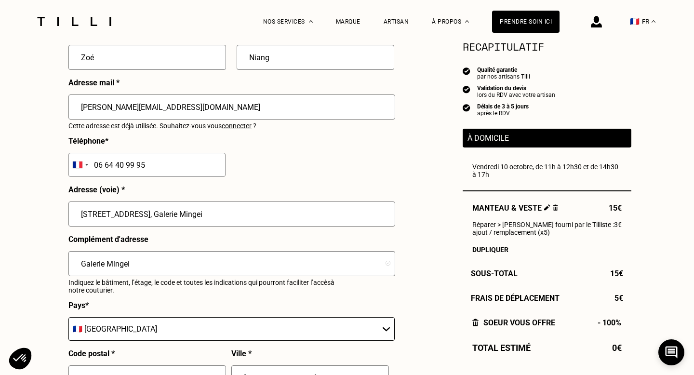
scroll to position [948, 0]
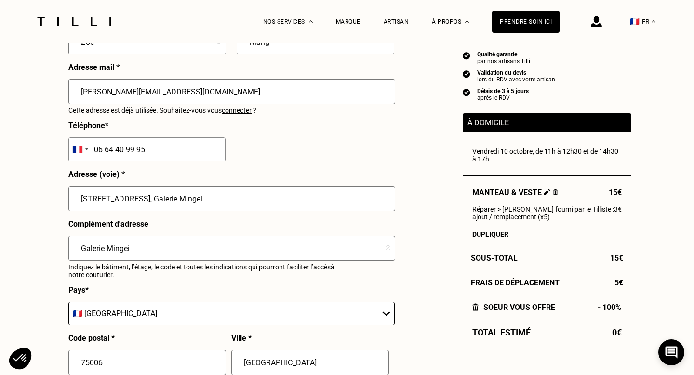
drag, startPoint x: 190, startPoint y: 205, endPoint x: 144, endPoint y: 194, distance: 46.7
click at [144, 194] on input "5 Rue Visconti, Galerie Mingei" at bounding box center [231, 198] width 327 height 25
click at [194, 201] on input "5 Rue Visconti, Galerie Mingei" at bounding box center [231, 198] width 327 height 25
drag, startPoint x: 194, startPoint y: 201, endPoint x: 138, endPoint y: 204, distance: 56.0
click at [138, 204] on input "5 Rue Visconti, Galerie Mingei" at bounding box center [231, 198] width 327 height 25
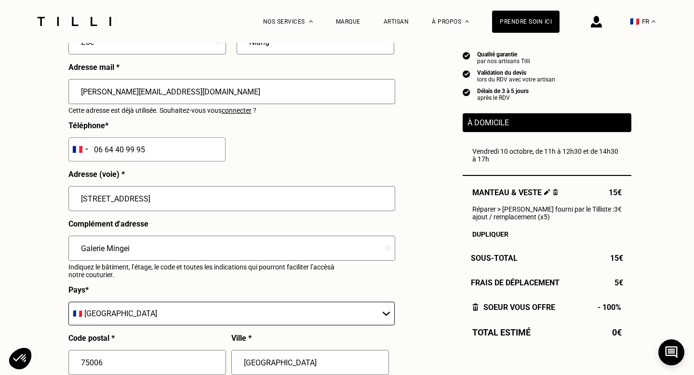
type input "5 Rue Visconti"
click at [284, 155] on div "Prénom * Zoé Nom * Niang Adresse mail * zoe.niang@hotmail.fr Cette adresse est …" at bounding box center [231, 218] width 326 height 411
click at [82, 199] on input "5 Rue Visconti" at bounding box center [231, 198] width 327 height 25
click at [316, 163] on div "Prénom * Zoé Nom * Niang Adresse mail * zoe.niang@hotmail.fr Cette adresse est …" at bounding box center [231, 218] width 326 height 411
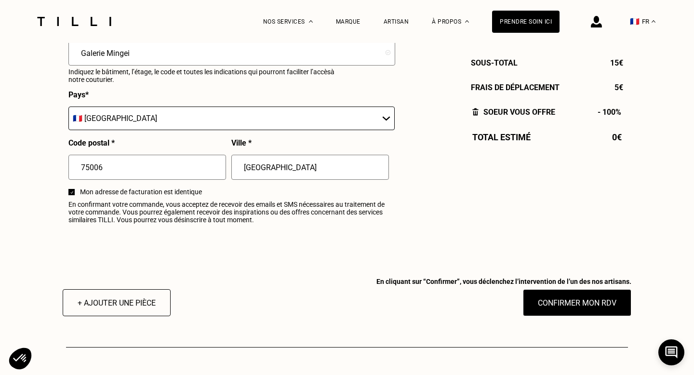
scroll to position [1146, 0]
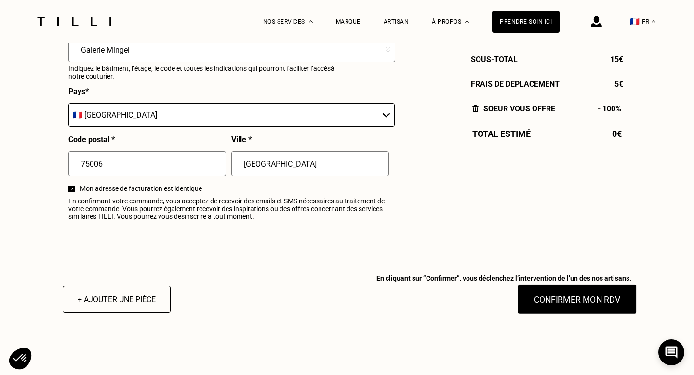
click at [585, 306] on button "Confirmer mon RDV" at bounding box center [578, 300] width 120 height 30
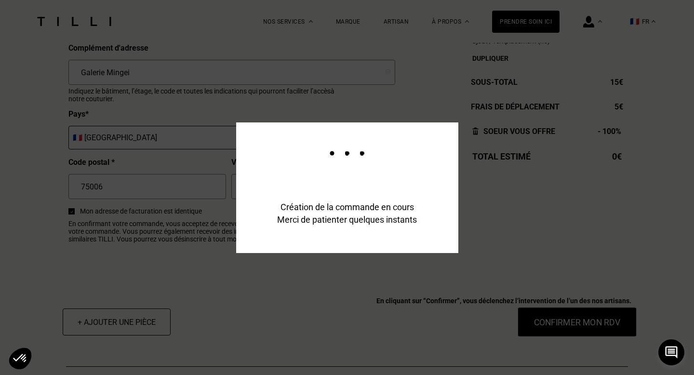
scroll to position [1170, 0]
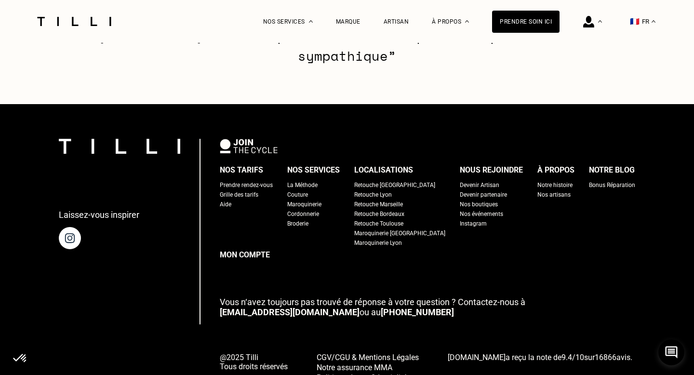
scroll to position [805, 0]
